Goal: Task Accomplishment & Management: Use online tool/utility

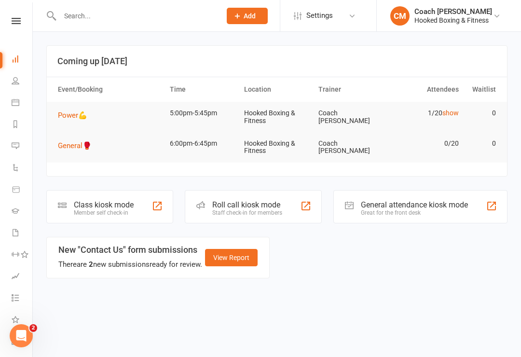
click at [103, 211] on div "Member self check-in" at bounding box center [104, 212] width 60 height 7
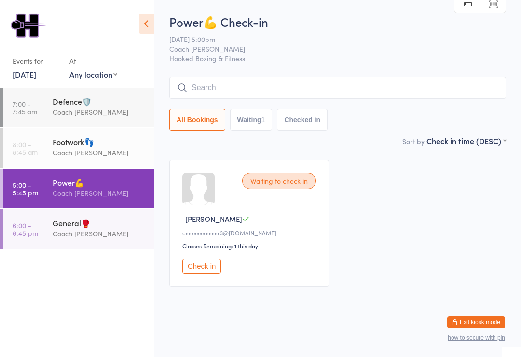
click at [478, 323] on button "Exit kiosk mode" at bounding box center [476, 322] width 58 height 12
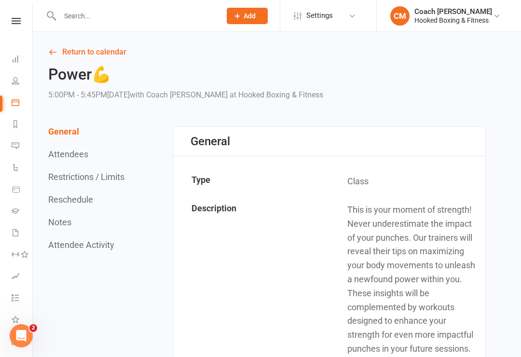
click at [15, 61] on icon at bounding box center [16, 59] width 8 height 8
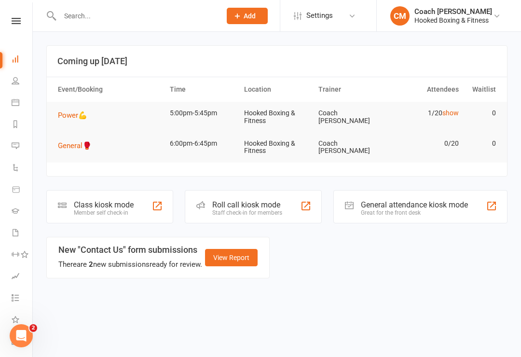
click at [131, 207] on div "Class kiosk mode" at bounding box center [104, 204] width 60 height 9
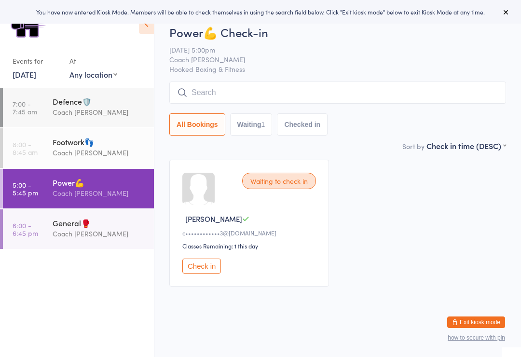
click at [118, 151] on div "Coach [PERSON_NAME]" at bounding box center [99, 152] width 93 height 11
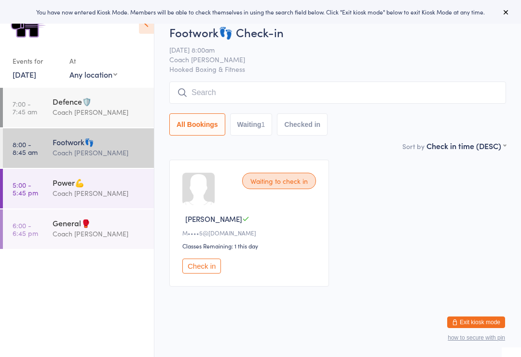
click at [216, 272] on button "Check in" at bounding box center [201, 266] width 39 height 15
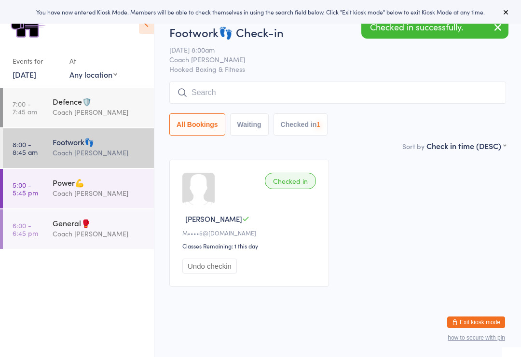
click at [287, 94] on input "search" at bounding box center [337, 93] width 337 height 22
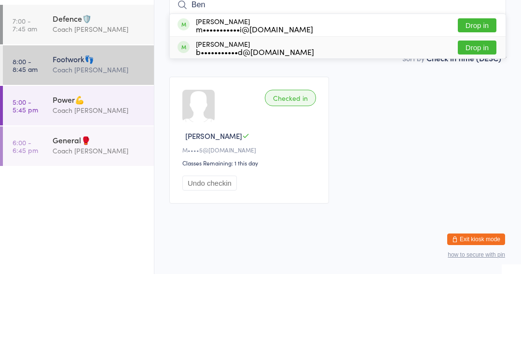
type input "Ben"
click at [282, 131] on div "b•••••••••••d@[DOMAIN_NAME]" at bounding box center [255, 135] width 118 height 8
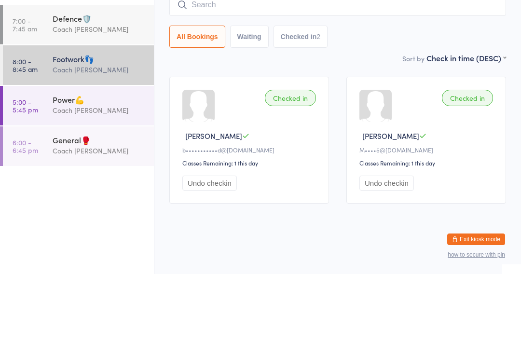
scroll to position [9, 0]
